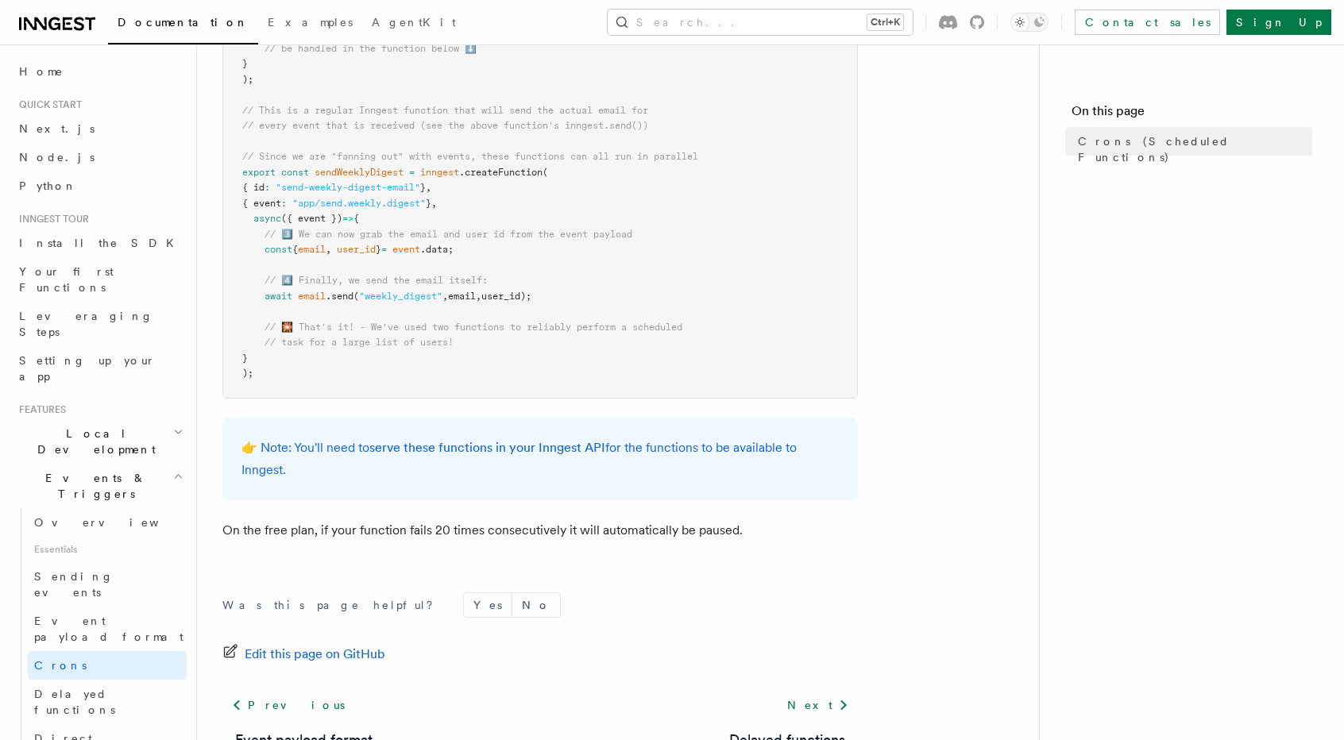
scroll to position [1001, 0]
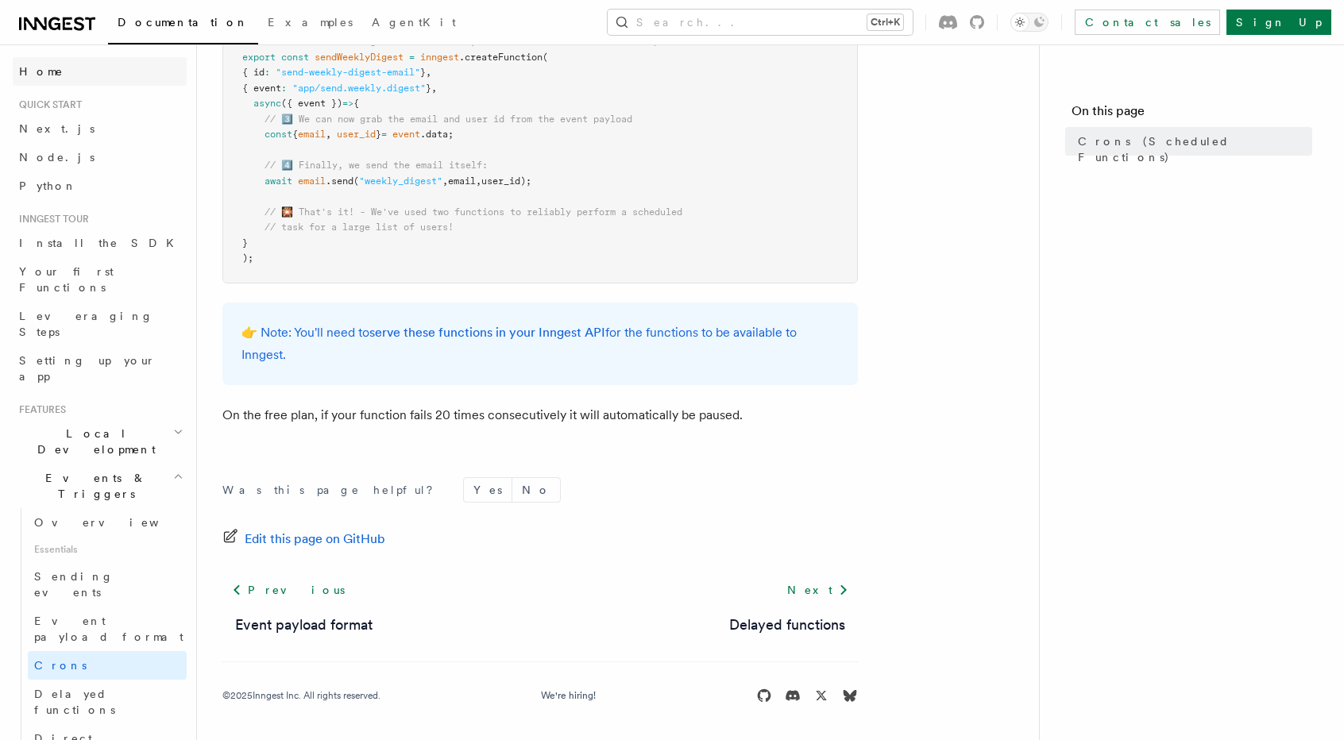
click at [64, 75] on link "Home" at bounding box center [100, 71] width 174 height 29
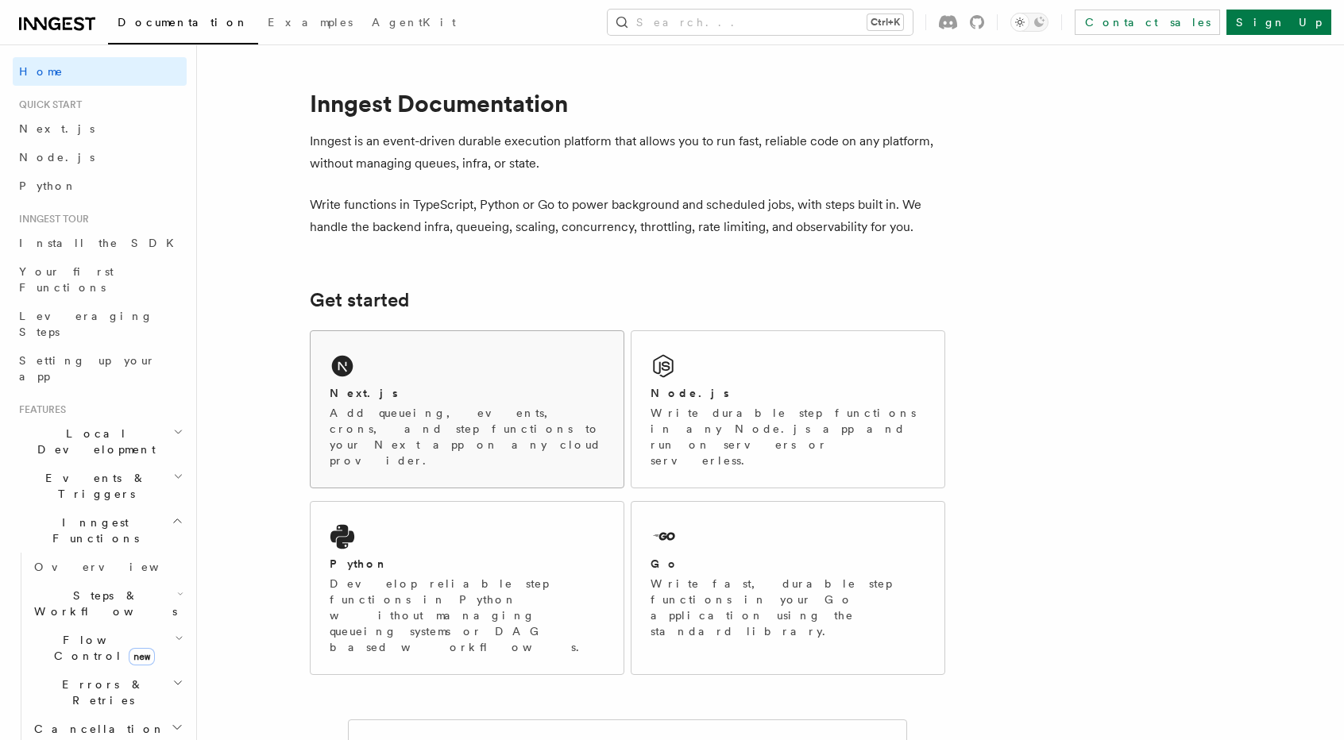
click at [446, 397] on div "Next.js" at bounding box center [467, 393] width 275 height 17
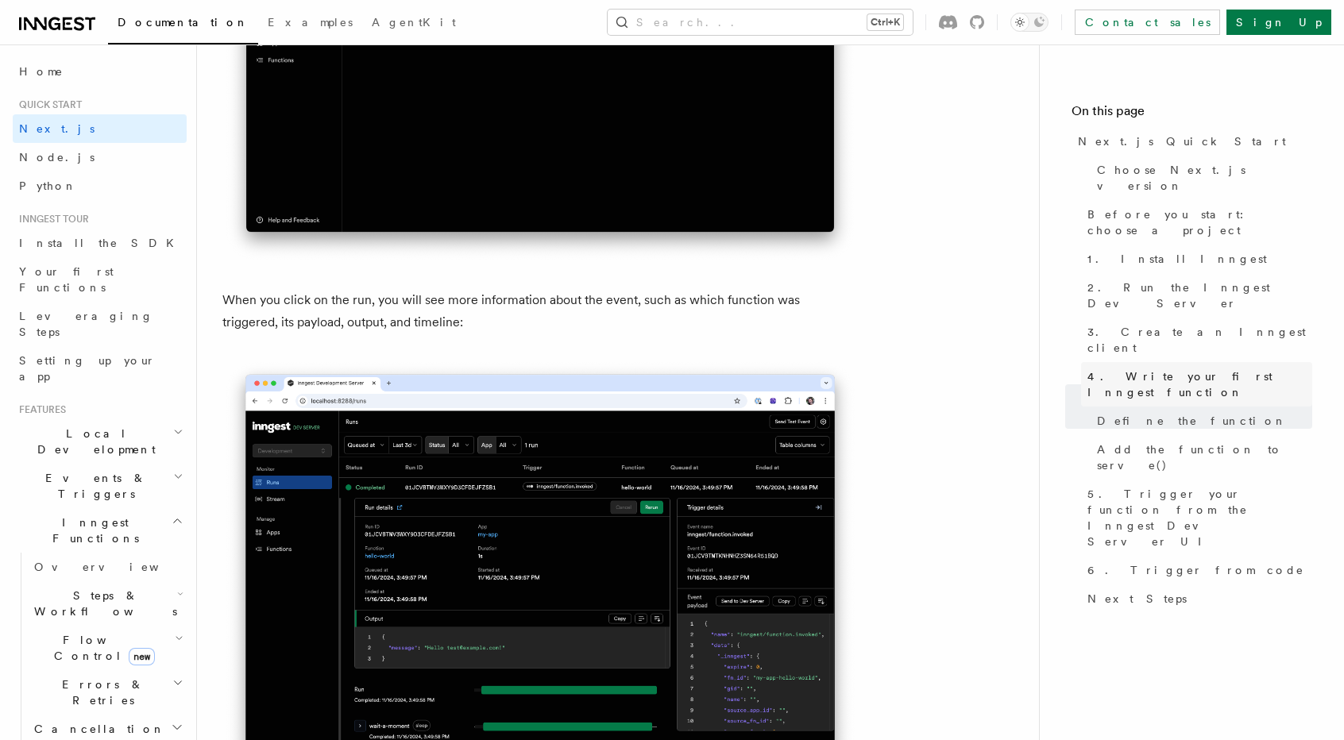
scroll to position [5666, 0]
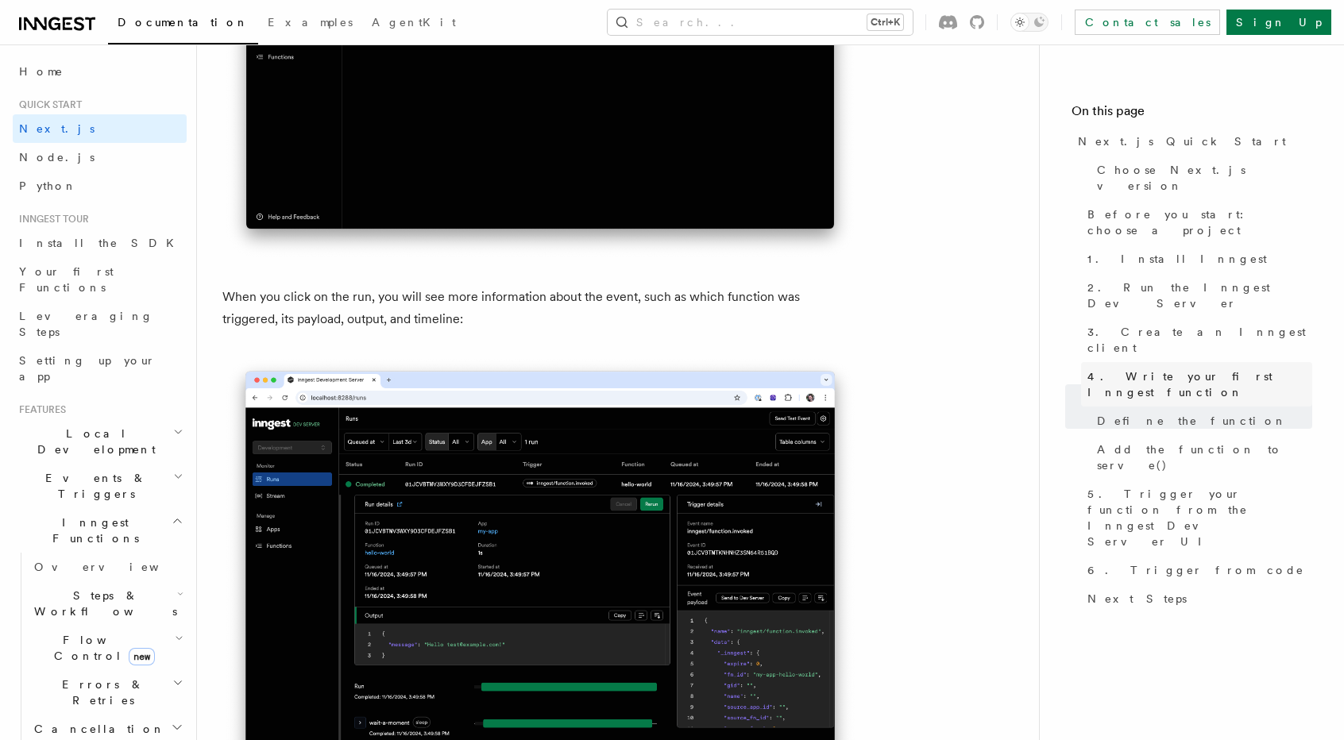
click at [1087, 368] on span "4. Write your first Inngest function" at bounding box center [1199, 384] width 225 height 32
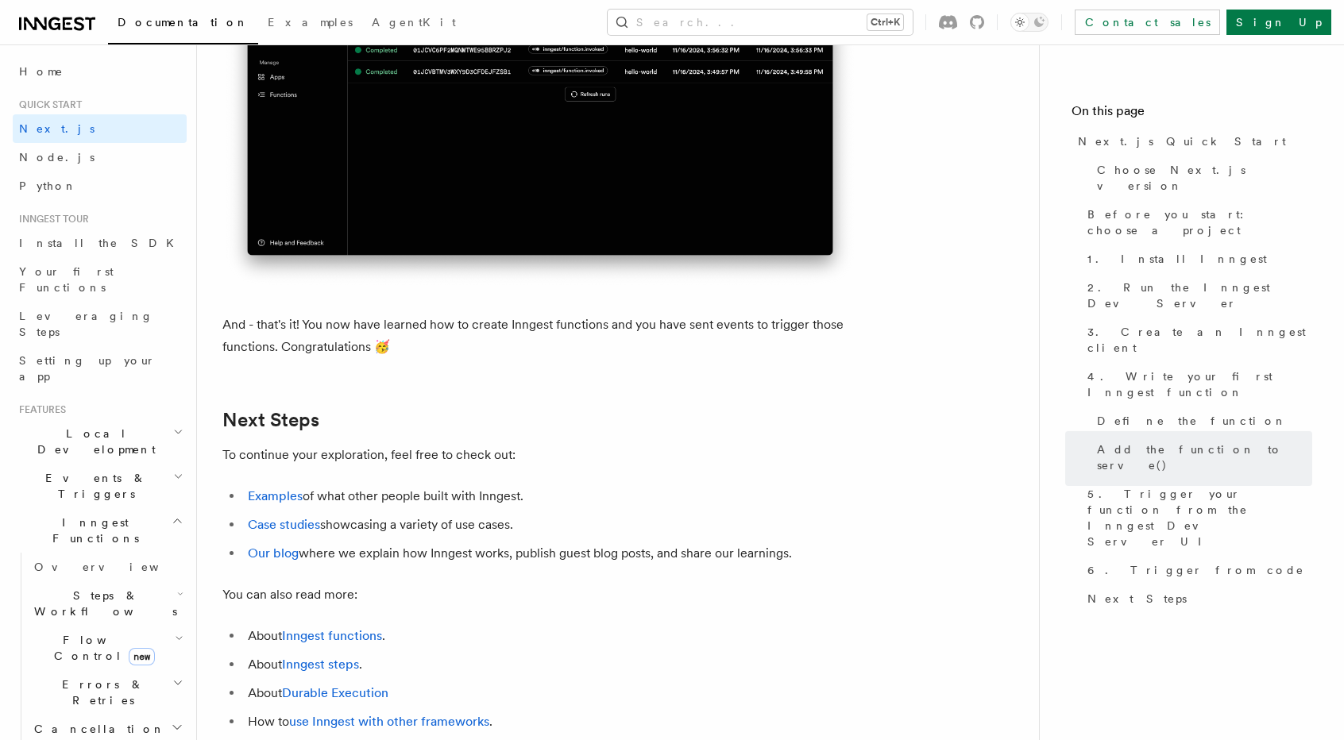
scroll to position [9534, 0]
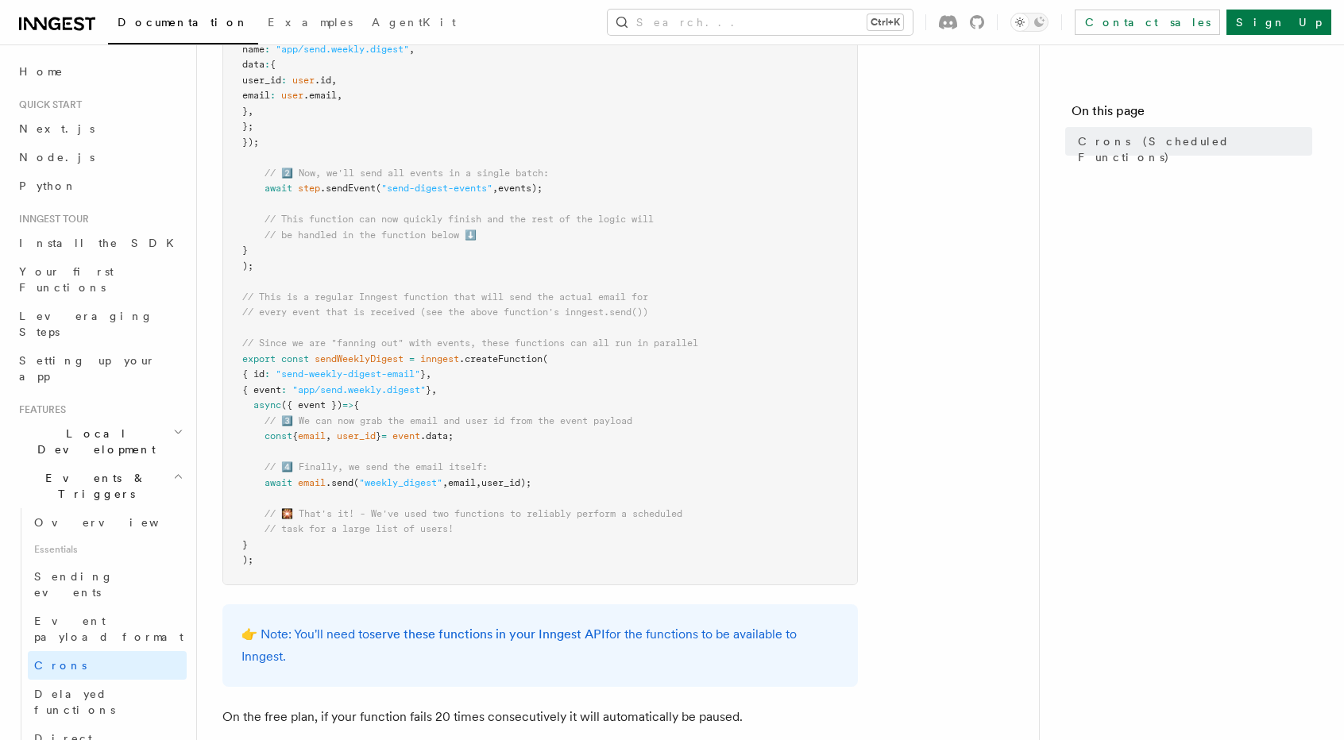
scroll to position [698, 0]
click at [75, 516] on span "Overview" at bounding box center [116, 522] width 164 height 13
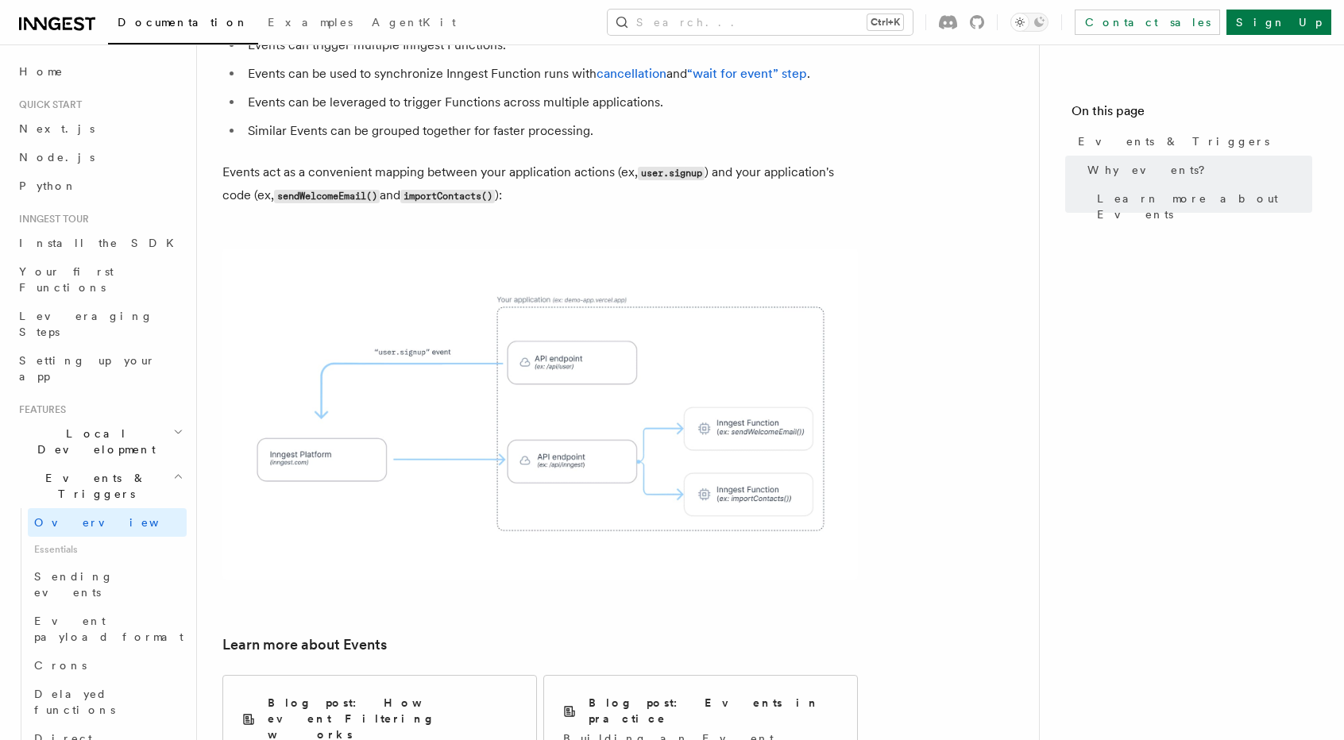
scroll to position [705, 0]
click at [96, 310] on span "Leveraging Steps" at bounding box center [86, 324] width 134 height 29
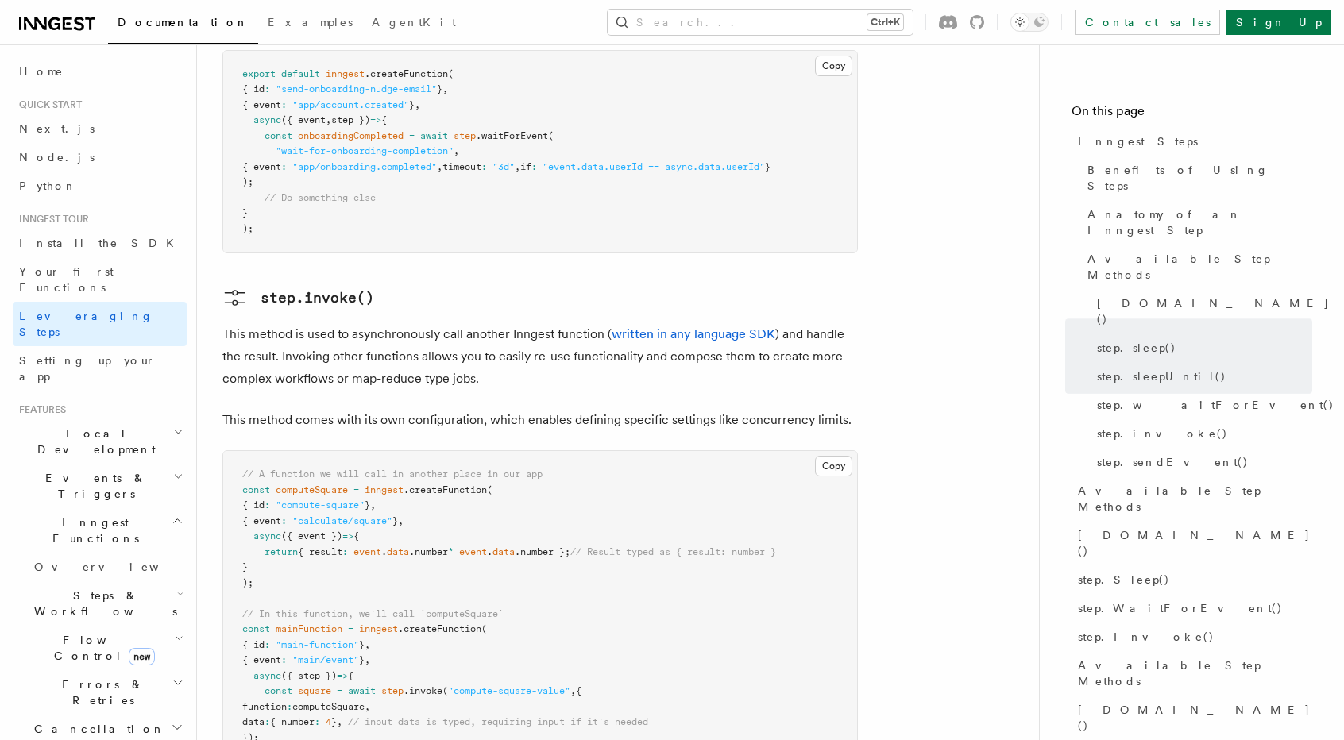
scroll to position [2799, 0]
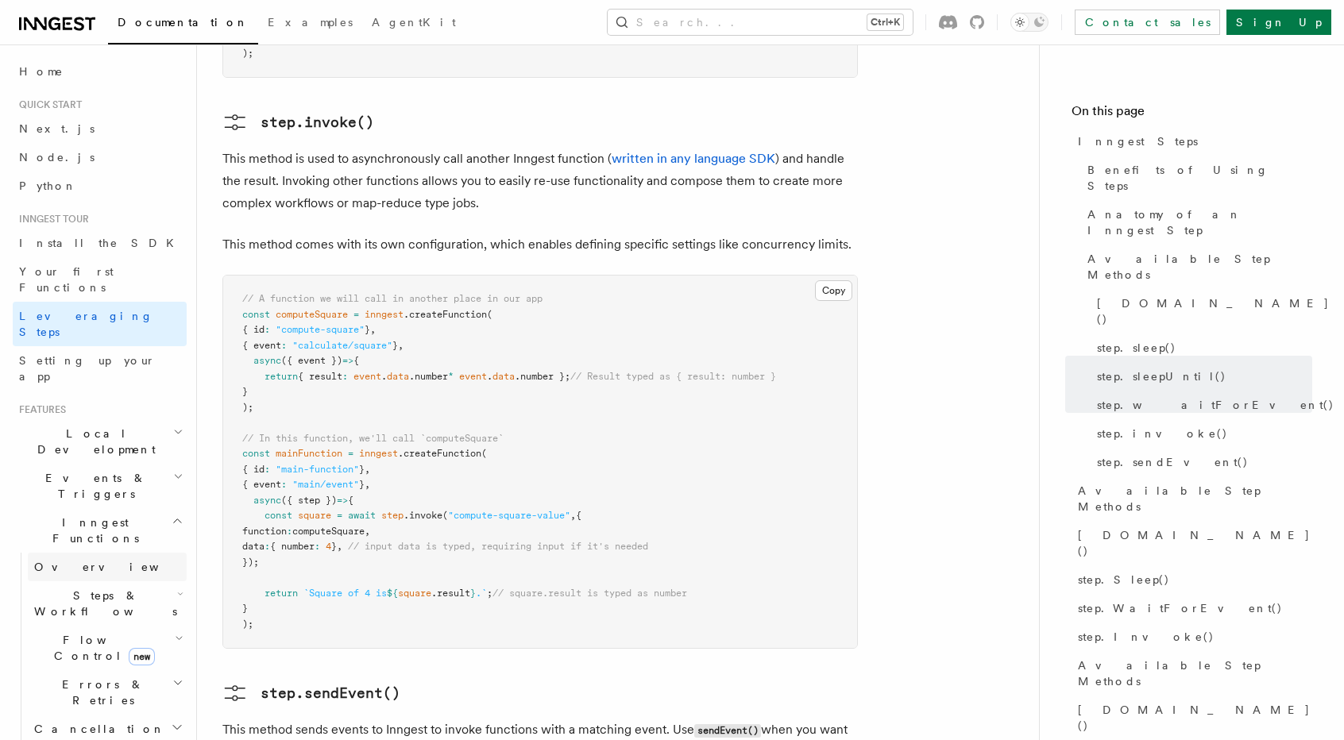
click at [91, 553] on link "Overview" at bounding box center [107, 567] width 159 height 29
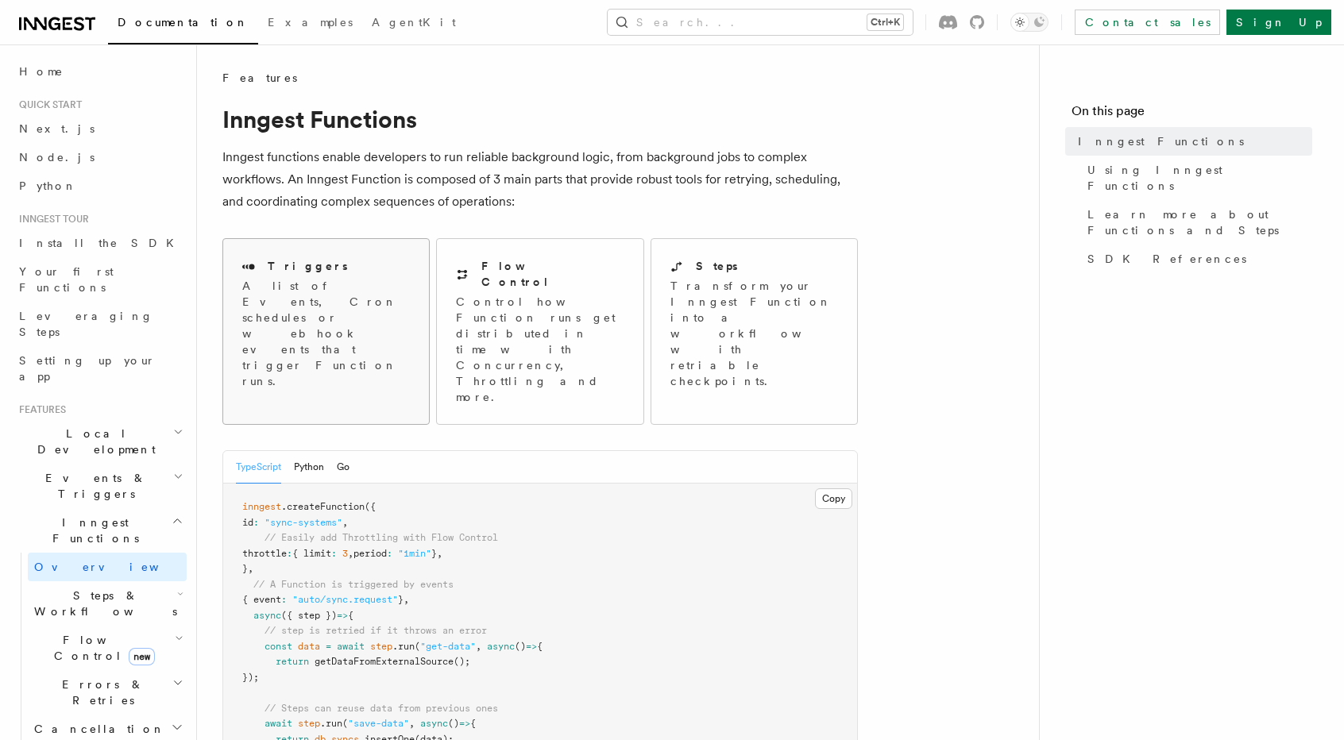
click at [383, 306] on p "A list of Events, Cron schedules or webhook events that trigger Function runs." at bounding box center [326, 333] width 168 height 111
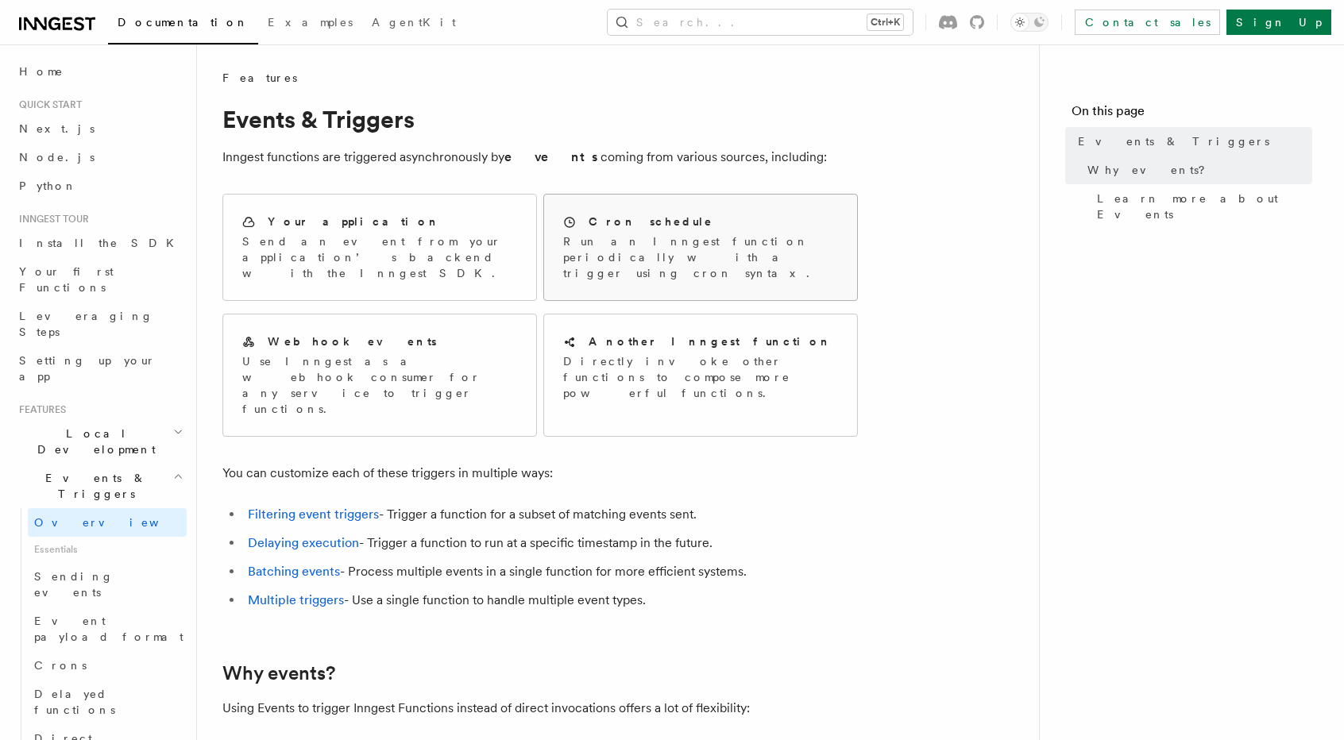
click at [631, 218] on h2 "Cron schedule" at bounding box center [650, 222] width 125 height 16
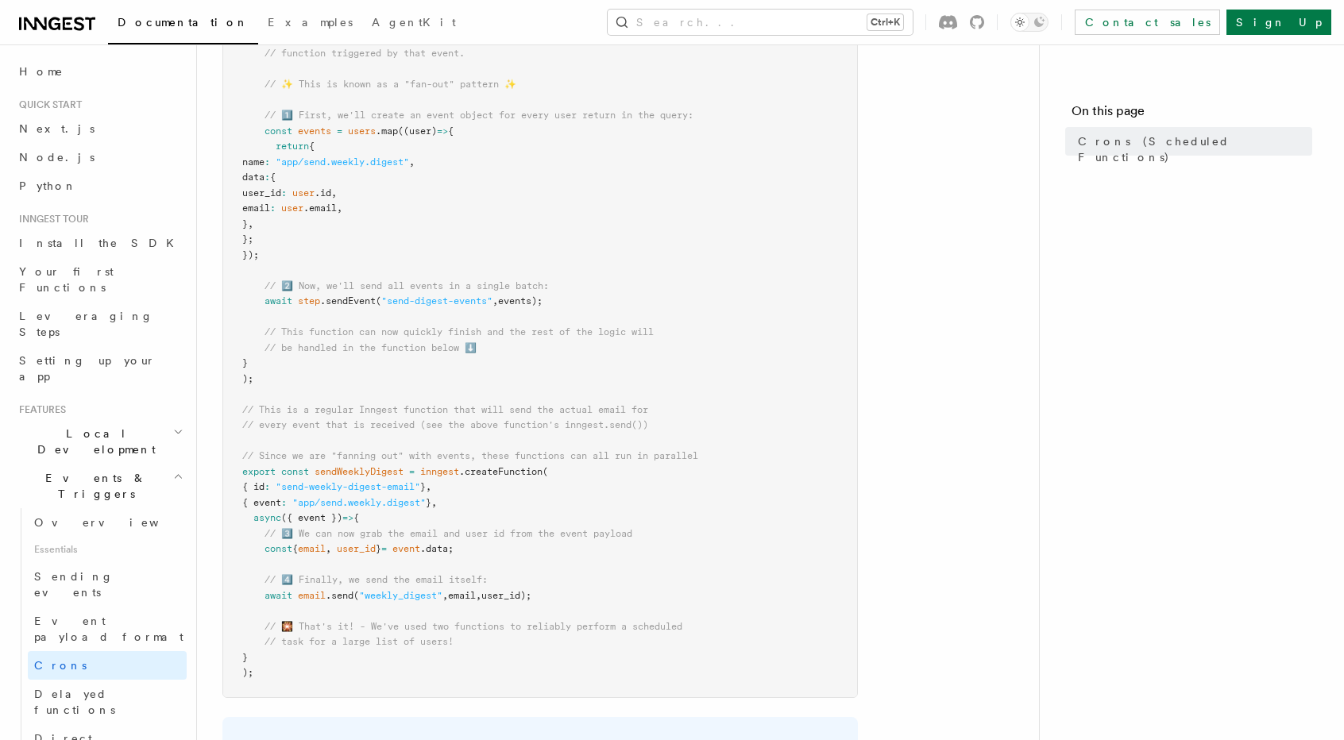
scroll to position [588, 0]
